Goal: Information Seeking & Learning: Check status

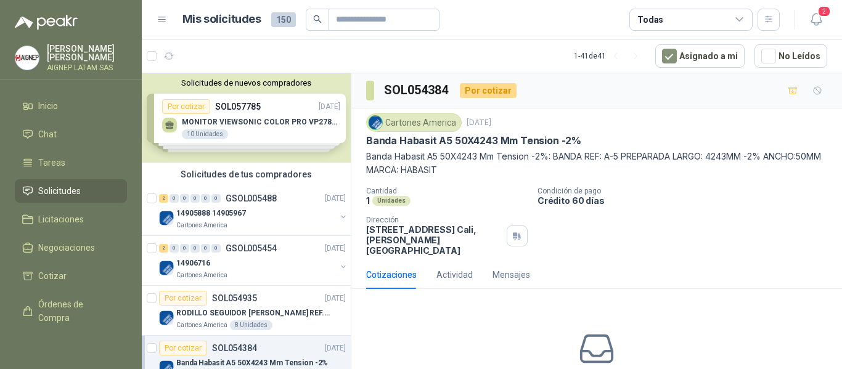
click at [68, 64] on p "AIGNEP LATAM SAS" at bounding box center [87, 67] width 80 height 7
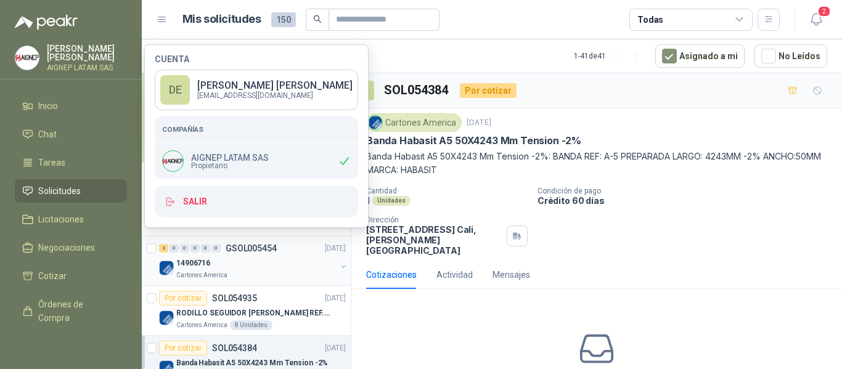
click at [267, 266] on div "14906716" at bounding box center [256, 263] width 160 height 15
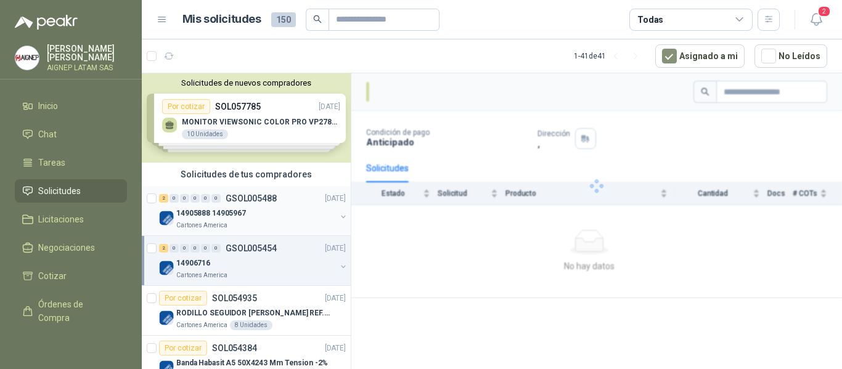
click at [263, 220] on div "14905888 14905967" at bounding box center [256, 213] width 160 height 15
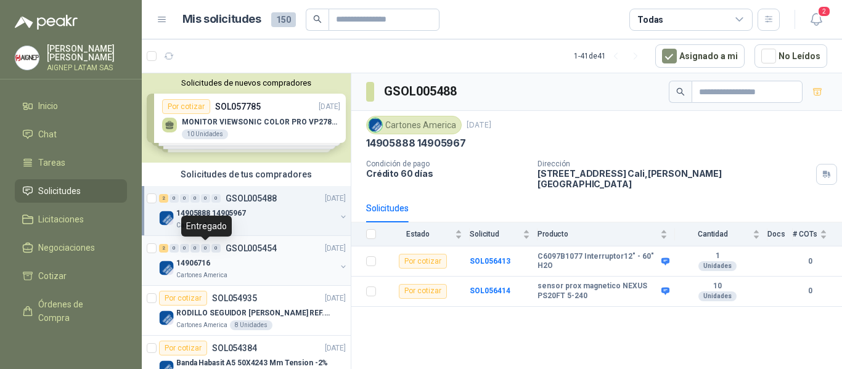
click at [204, 251] on div "0" at bounding box center [205, 248] width 9 height 9
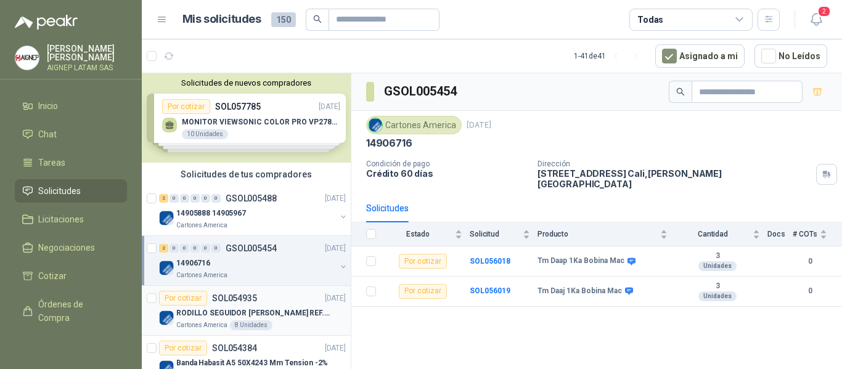
click at [238, 301] on p "SOL054935" at bounding box center [234, 298] width 45 height 9
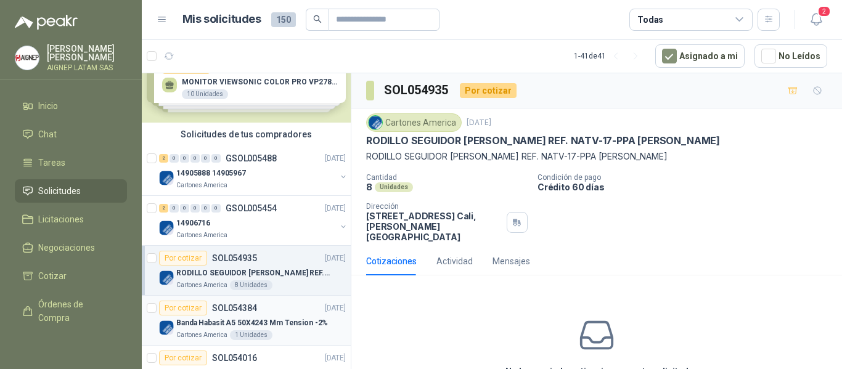
scroll to position [62, 0]
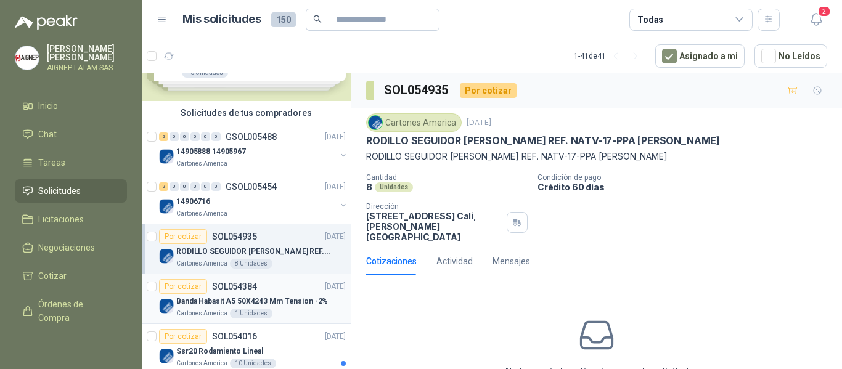
click at [253, 300] on p "Banda Habasit A5 50X4243 Mm Tension -2%" at bounding box center [252, 302] width 152 height 12
